Goal: Information Seeking & Learning: Learn about a topic

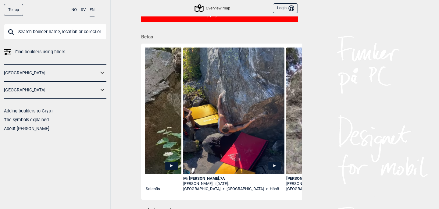
scroll to position [0, 2854]
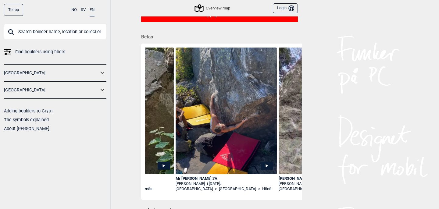
click at [221, 140] on img at bounding box center [226, 116] width 101 height 137
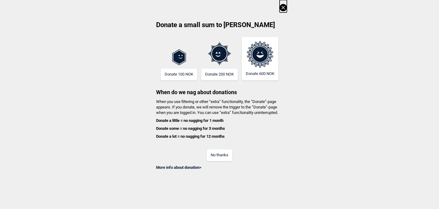
click at [218, 154] on button "No thanks" at bounding box center [220, 155] width 26 height 12
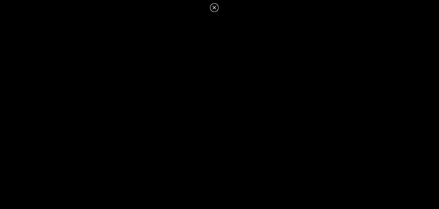
click at [212, 9] on icon at bounding box center [214, 7] width 7 height 7
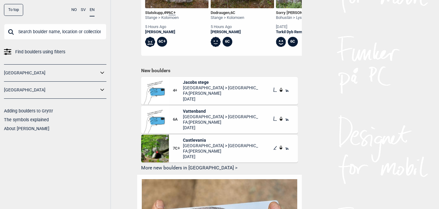
scroll to position [308, 0]
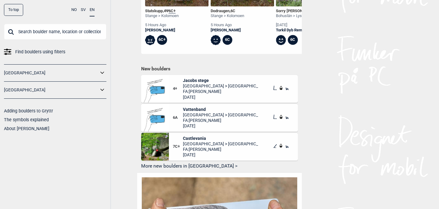
click at [201, 136] on span "Castlevania" at bounding box center [221, 138] width 76 height 5
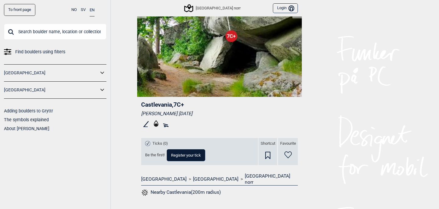
scroll to position [160, 0]
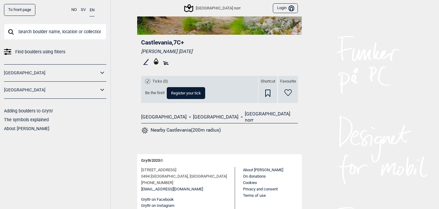
click at [53, 55] on span "Find boulders using filters" at bounding box center [40, 52] width 50 height 9
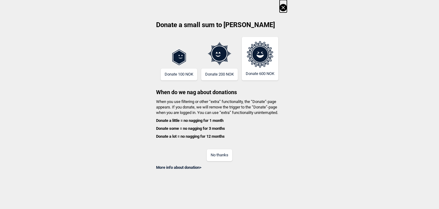
click at [223, 153] on button "No thanks" at bounding box center [220, 155] width 26 height 12
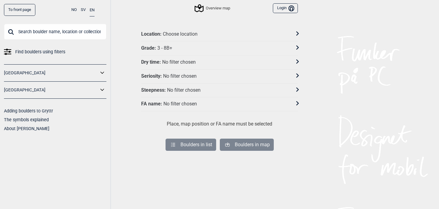
click at [265, 105] on div "FA name : No filter chosen" at bounding box center [215, 104] width 149 height 6
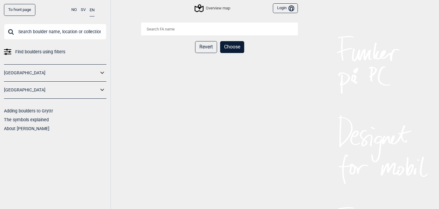
click at [186, 29] on input "search" at bounding box center [219, 29] width 157 height 13
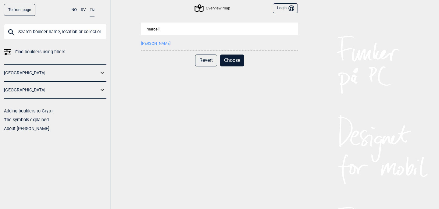
type input "marcell"
click at [183, 44] on li "[PERSON_NAME]" at bounding box center [219, 43] width 157 height 13
click at [174, 41] on li "[PERSON_NAME]" at bounding box center [219, 43] width 157 height 13
click at [170, 44] on button "[PERSON_NAME]" at bounding box center [155, 43] width 29 height 5
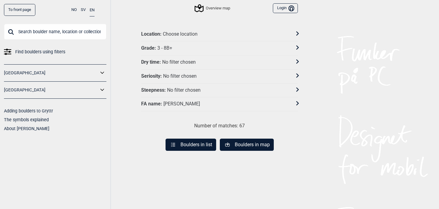
click at [199, 146] on button "Boulders in list" at bounding box center [190, 145] width 51 height 12
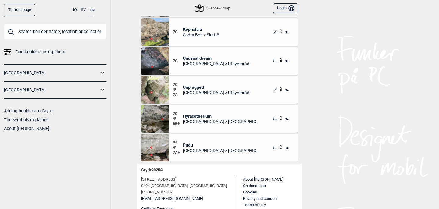
scroll to position [56, 0]
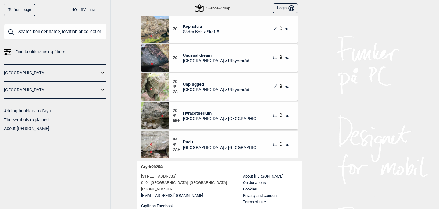
click at [196, 84] on span "Unplugged" at bounding box center [216, 83] width 66 height 5
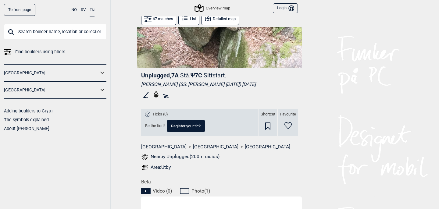
scroll to position [126, 0]
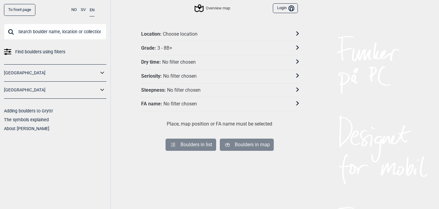
click at [216, 103] on div "FA name : No filter chosen" at bounding box center [215, 104] width 149 height 6
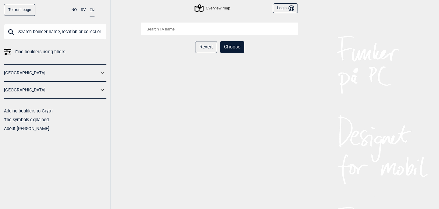
click at [179, 30] on input "search" at bounding box center [219, 29] width 157 height 13
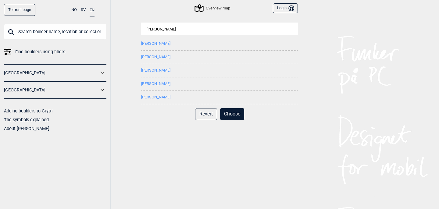
type input "[PERSON_NAME]"
click at [165, 57] on button "[PERSON_NAME]" at bounding box center [155, 57] width 29 height 5
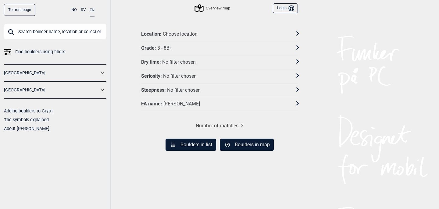
click at [189, 145] on button "Boulders in list" at bounding box center [190, 145] width 51 height 12
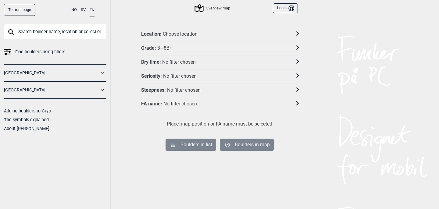
click at [186, 103] on div "No filter chosen" at bounding box center [180, 104] width 34 height 6
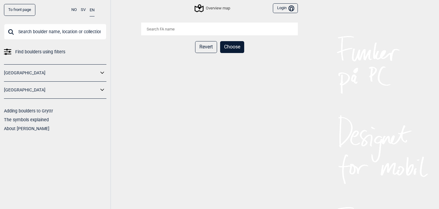
click at [181, 31] on input "search" at bounding box center [219, 29] width 157 height 13
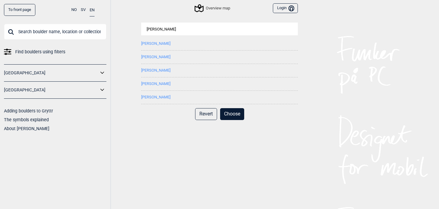
type input "[PERSON_NAME]"
click at [169, 69] on button "[PERSON_NAME]" at bounding box center [155, 70] width 29 height 5
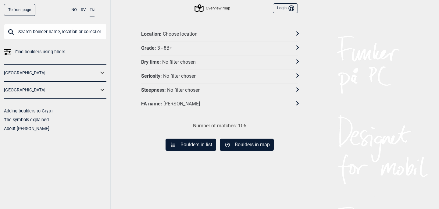
click at [187, 143] on button "Boulders in list" at bounding box center [190, 145] width 51 height 12
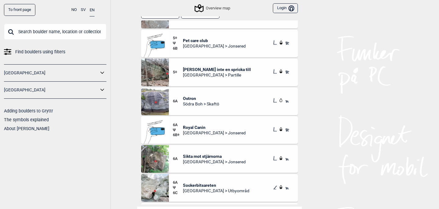
scroll to position [15, 0]
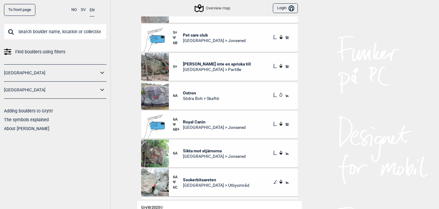
click at [196, 62] on span "[PERSON_NAME] inte en spricka till" at bounding box center [217, 63] width 68 height 5
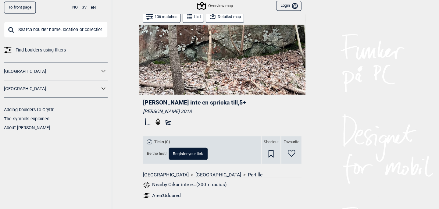
scroll to position [100, 0]
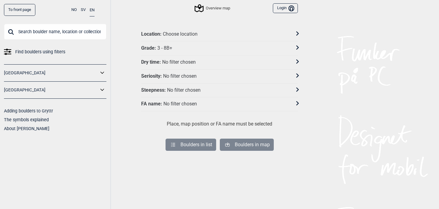
click at [236, 101] on div "FA name : No filter chosen" at bounding box center [215, 104] width 149 height 6
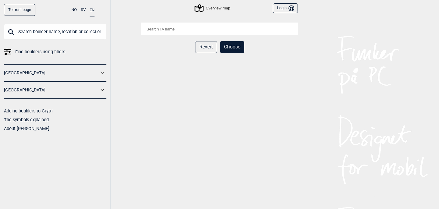
click at [192, 27] on input "search" at bounding box center [219, 29] width 157 height 13
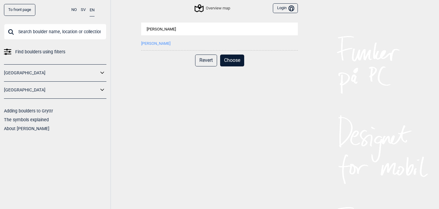
type input "[PERSON_NAME]"
click at [165, 45] on li "[PERSON_NAME]" at bounding box center [219, 43] width 157 height 13
click at [156, 41] on li "[PERSON_NAME]" at bounding box center [219, 43] width 157 height 13
click at [156, 44] on button "[PERSON_NAME]" at bounding box center [155, 43] width 29 height 5
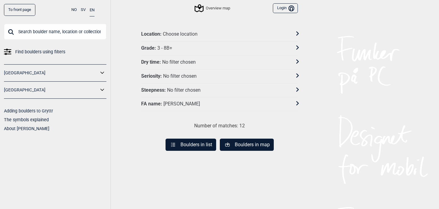
click at [191, 141] on button "Boulders in list" at bounding box center [190, 145] width 51 height 12
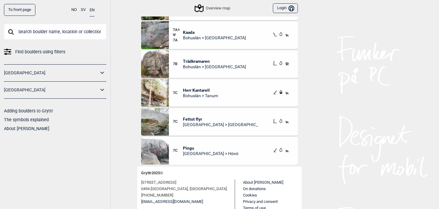
scroll to position [52, 0]
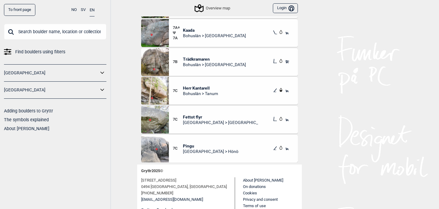
click at [189, 145] on span "Pingu" at bounding box center [210, 145] width 55 height 5
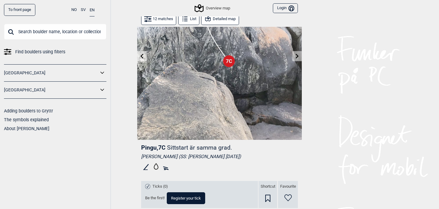
scroll to position [57, 0]
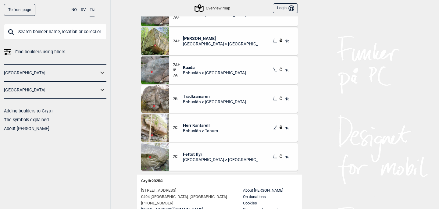
scroll to position [157, 0]
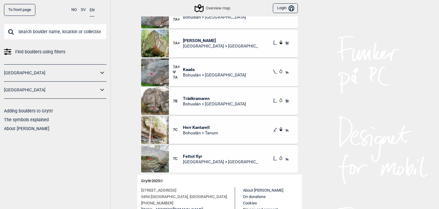
click at [203, 127] on span "Herr Kantarell" at bounding box center [200, 127] width 35 height 5
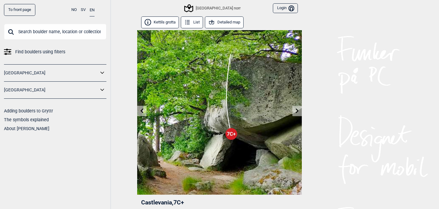
click at [48, 54] on span "Find boulders using filters" at bounding box center [40, 52] width 50 height 9
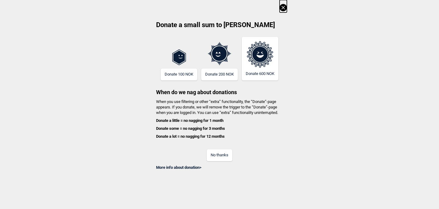
click at [218, 148] on div "No thanks" at bounding box center [219, 151] width 135 height 20
click at [220, 156] on button "No thanks" at bounding box center [220, 155] width 26 height 12
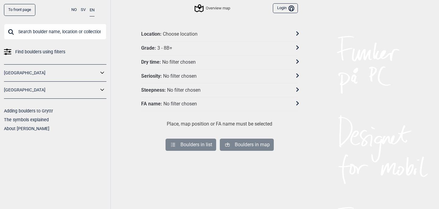
click at [182, 104] on div "No filter chosen" at bounding box center [180, 104] width 34 height 6
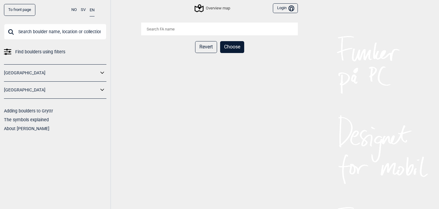
click at [179, 30] on input "search" at bounding box center [219, 29] width 157 height 13
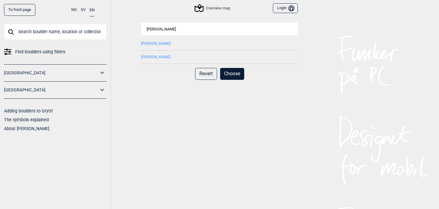
type input "[PERSON_NAME]"
click at [166, 57] on button "[PERSON_NAME]" at bounding box center [155, 57] width 29 height 5
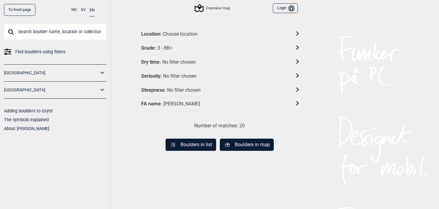
click at [187, 144] on button "Boulders in list" at bounding box center [190, 145] width 51 height 12
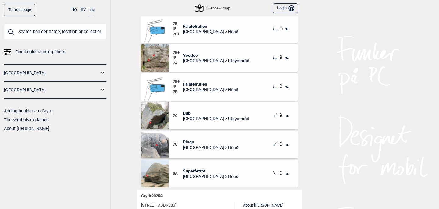
scroll to position [27, 0]
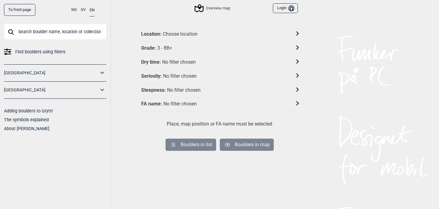
click at [187, 103] on div "No filter chosen" at bounding box center [180, 104] width 34 height 6
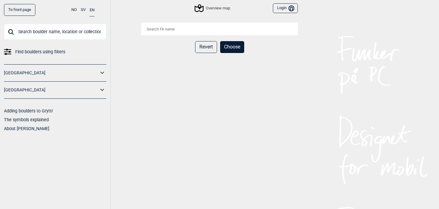
click at [178, 28] on input "search" at bounding box center [219, 29] width 157 height 13
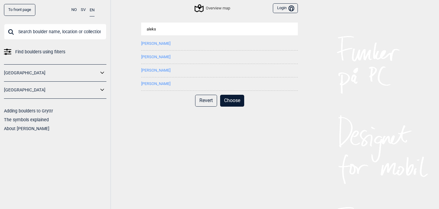
type input "aleks"
click at [153, 69] on button "[PERSON_NAME]" at bounding box center [155, 70] width 29 height 5
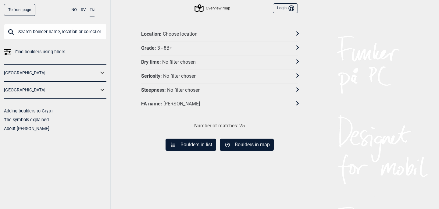
click at [190, 144] on button "Boulders in list" at bounding box center [190, 145] width 51 height 12
